Goal: Complete application form

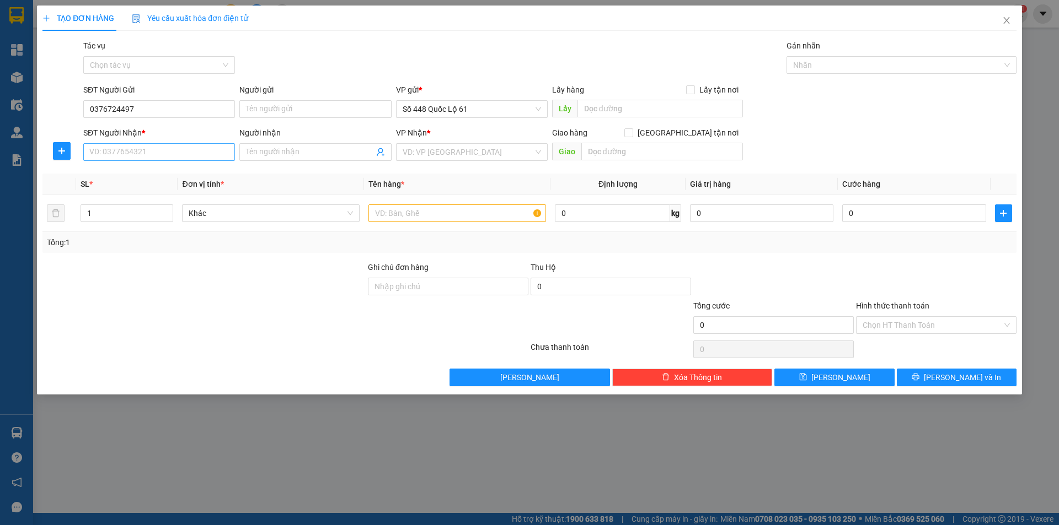
type input "0376724497"
click at [223, 148] on input "SĐT Người Nhận *" at bounding box center [159, 152] width 152 height 18
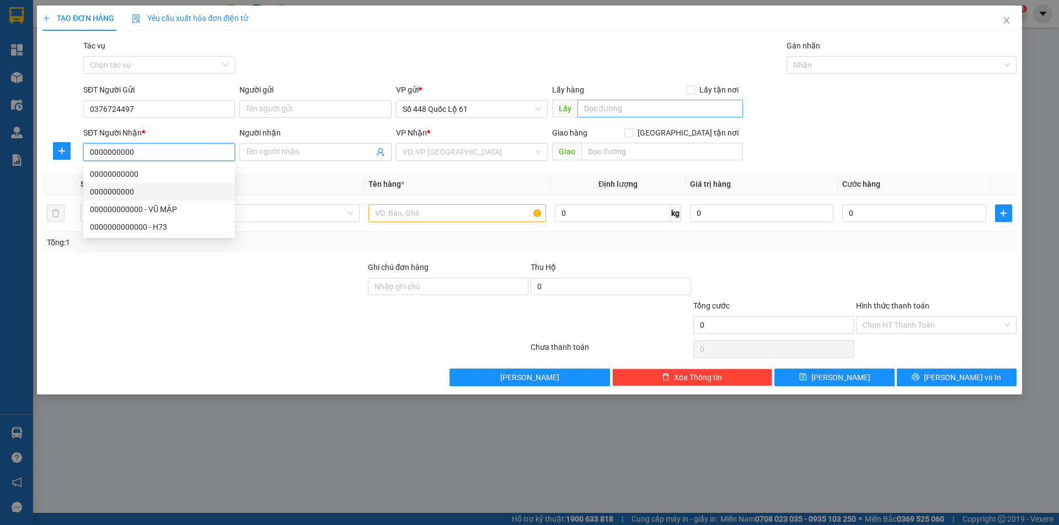
type input "0000000000"
click at [613, 106] on input "text" at bounding box center [659, 109] width 165 height 18
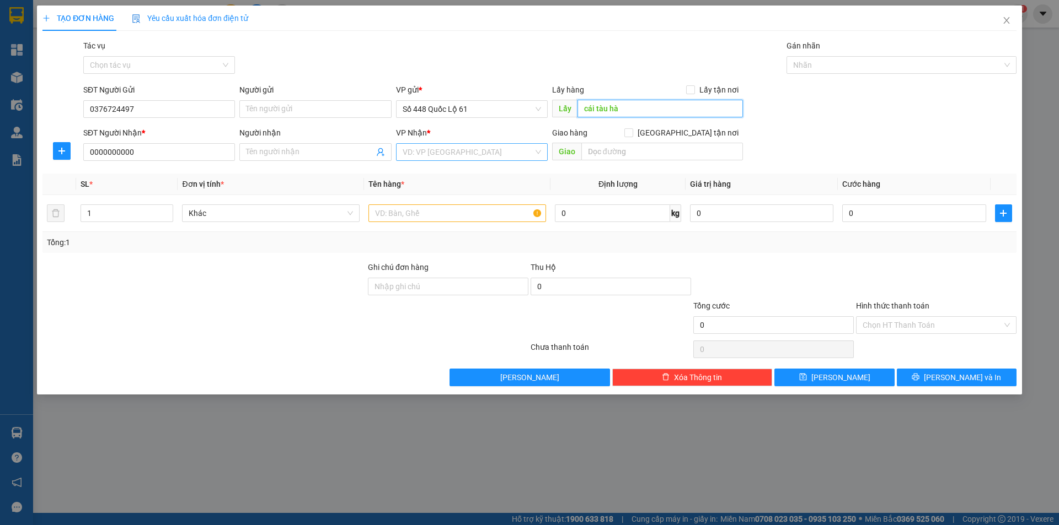
type input "cái tàu hà"
click at [479, 144] on input "search" at bounding box center [467, 152] width 131 height 17
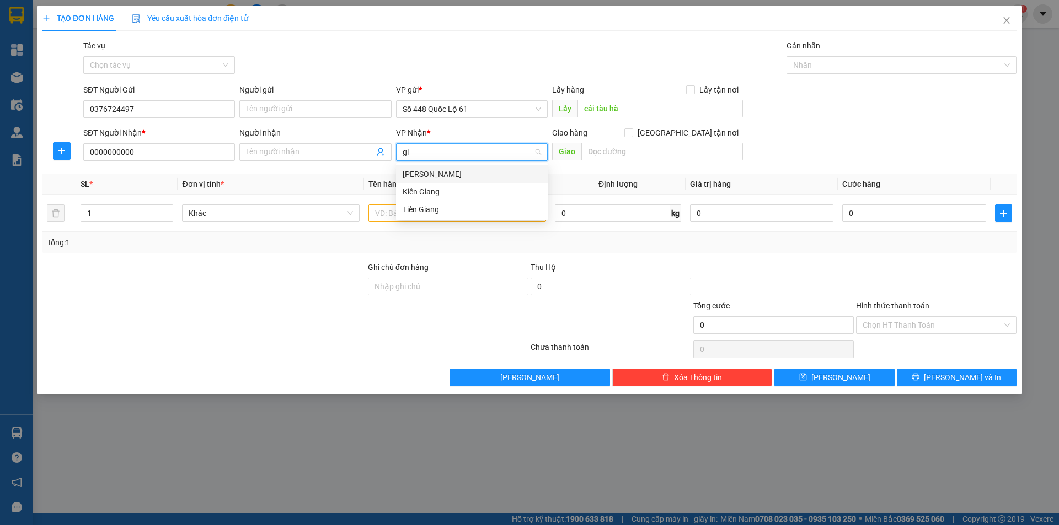
type input "gia"
click at [457, 174] on div "[PERSON_NAME]" at bounding box center [471, 174] width 138 height 12
click at [448, 210] on input "text" at bounding box center [457, 214] width 178 height 18
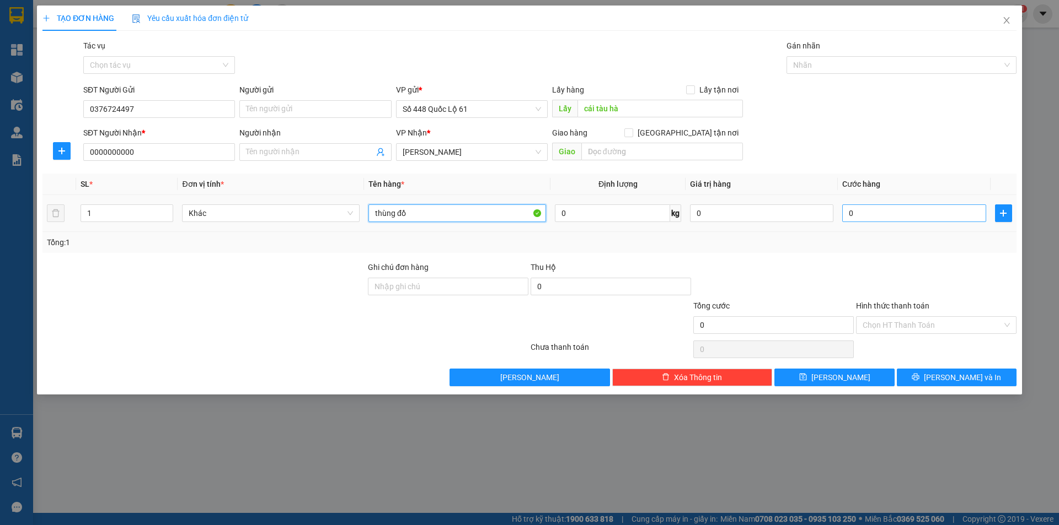
type input "thùng đồ"
click at [871, 213] on input "0" at bounding box center [913, 214] width 143 height 18
type input "1"
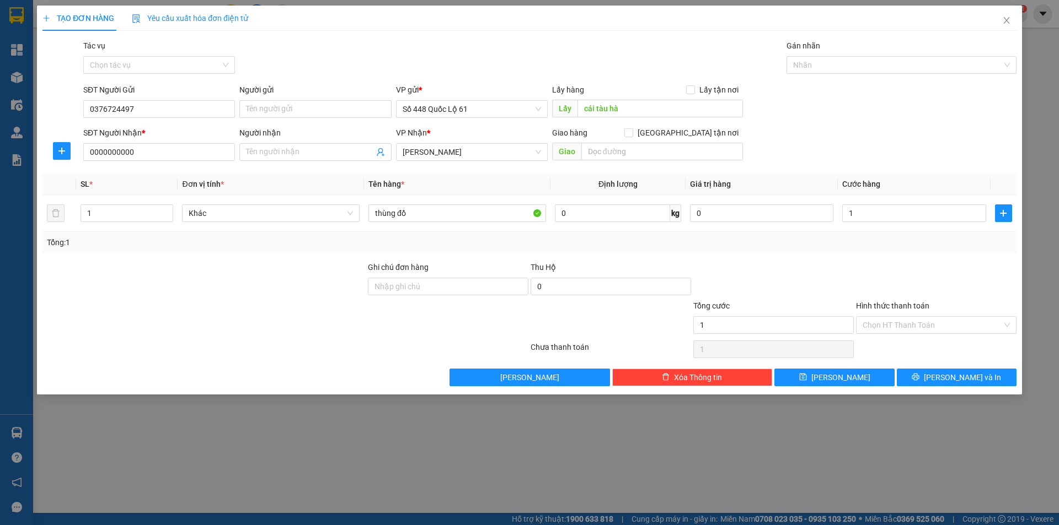
type input "1.000"
click at [869, 284] on div at bounding box center [936, 280] width 163 height 39
click at [853, 378] on button "[PERSON_NAME]" at bounding box center [834, 378] width 120 height 18
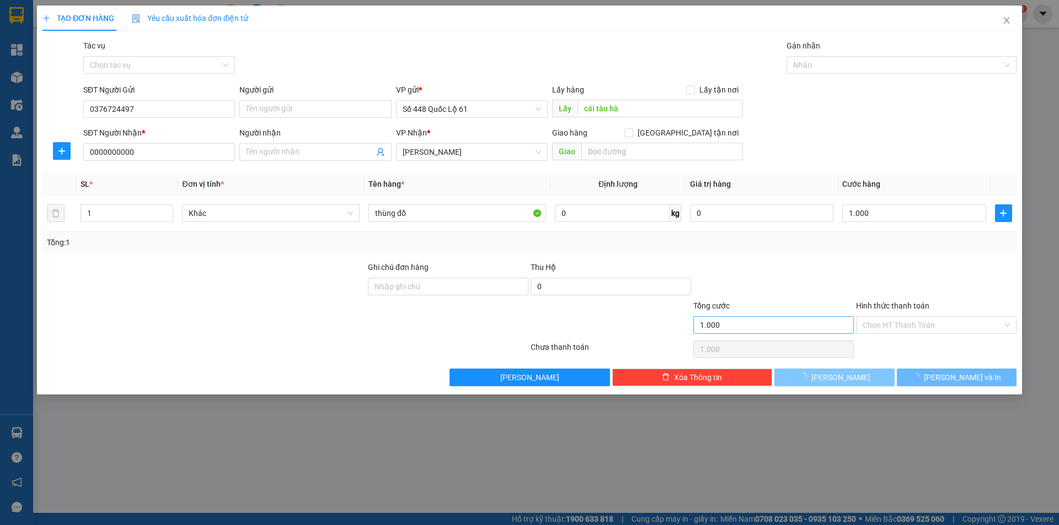
type input "0"
